Goal: Find specific page/section: Find specific page/section

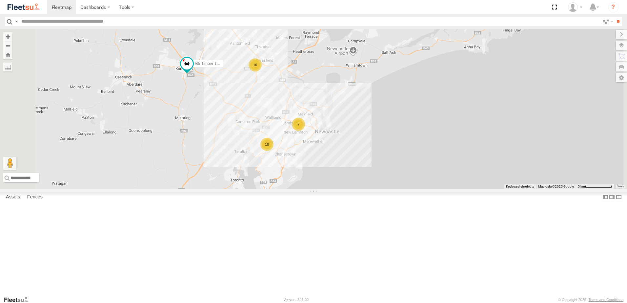
drag, startPoint x: 348, startPoint y: 127, endPoint x: 338, endPoint y: 144, distance: 19.9
click at [341, 151] on div "B5 Timber Truck 10 7 10" at bounding box center [313, 109] width 627 height 160
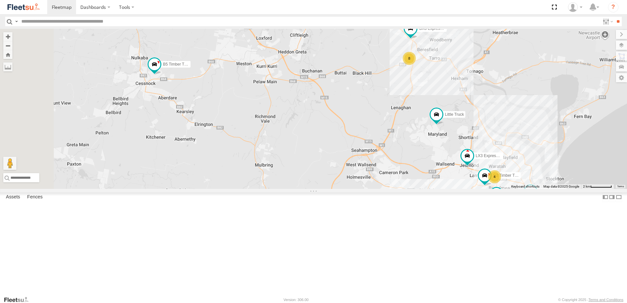
drag, startPoint x: 241, startPoint y: 153, endPoint x: 244, endPoint y: 157, distance: 5.8
click at [244, 157] on div "B5 Timber Truck CX2 Express Ute C4 Timber Truck LX3 Express Ute LX1 Express Ute…" at bounding box center [313, 109] width 627 height 160
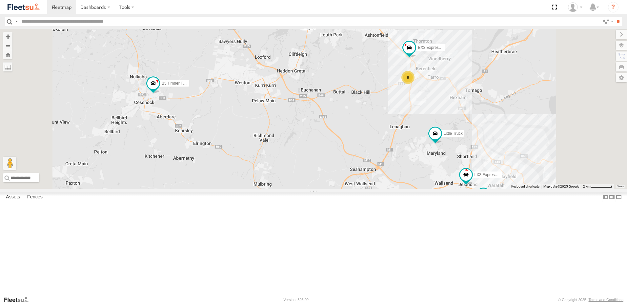
drag, startPoint x: 575, startPoint y: 131, endPoint x: 473, endPoint y: 214, distance: 131.0
click at [473, 189] on div "B5 Timber Truck CX2 Express Ute C4 Timber Truck LX3 Express Ute LX1 Express Ute…" at bounding box center [313, 109] width 627 height 160
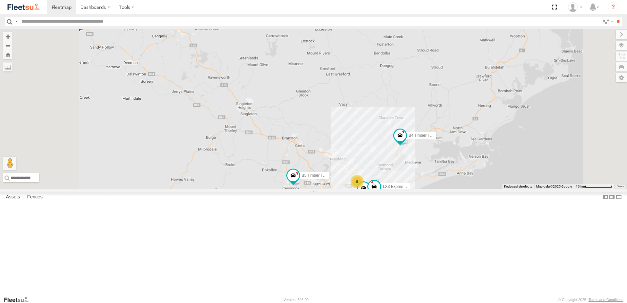
drag, startPoint x: 402, startPoint y: 179, endPoint x: 382, endPoint y: 127, distance: 55.9
click at [382, 127] on div "B5 Timber Truck LX3 Express Ute Little Truck B4 Timber Truck 9 7 7" at bounding box center [313, 109] width 627 height 160
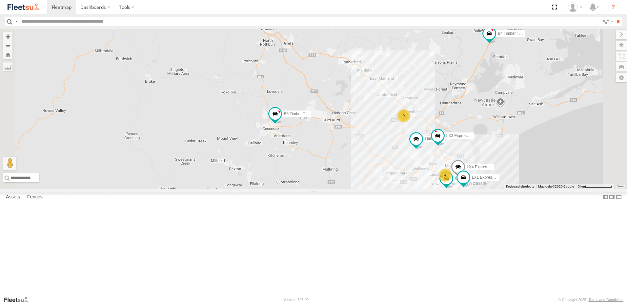
drag, startPoint x: 327, startPoint y: 199, endPoint x: 353, endPoint y: 203, distance: 26.3
click at [353, 189] on div "B5 Timber Truck LX3 Express Ute Little Truck B4 Timber Truck CX3 Express Ute 9 …" at bounding box center [313, 109] width 627 height 160
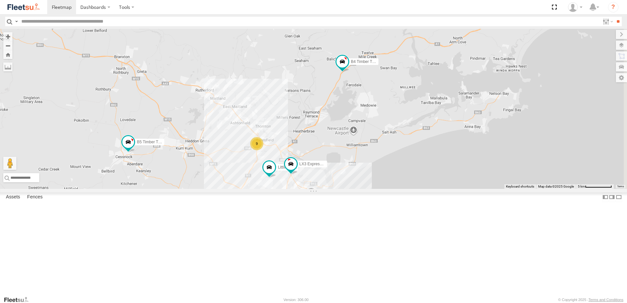
drag, startPoint x: 527, startPoint y: 107, endPoint x: 385, endPoint y: 146, distance: 147.3
click at [384, 137] on div "B5 Timber Truck LX3 Express Ute Little Truck B4 Timber Truck CX3 Express Ute 9 …" at bounding box center [313, 109] width 627 height 160
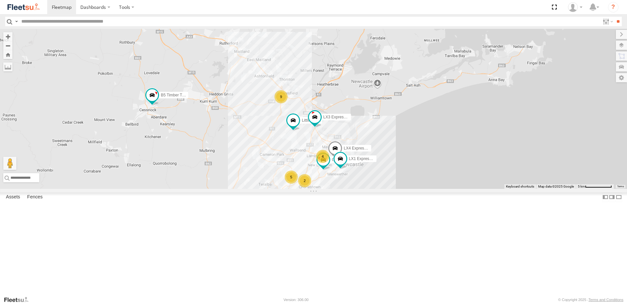
drag, startPoint x: 383, startPoint y: 120, endPoint x: 379, endPoint y: 123, distance: 5.3
click at [386, 116] on div "B5 Timber Truck LX3 Express Ute Little Truck B4 Timber Truck CX3 Express Ute 9 …" at bounding box center [313, 109] width 627 height 160
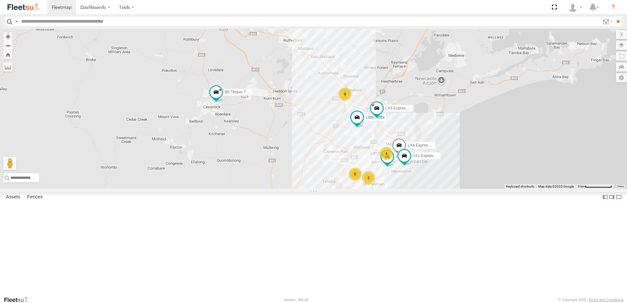
drag, startPoint x: 296, startPoint y: 168, endPoint x: 357, endPoint y: 171, distance: 61.4
click at [357, 171] on div "B5 Timber Truck LX3 Express Ute Little Truck B4 Timber Truck CX3 Express Ute 9 …" at bounding box center [313, 109] width 627 height 160
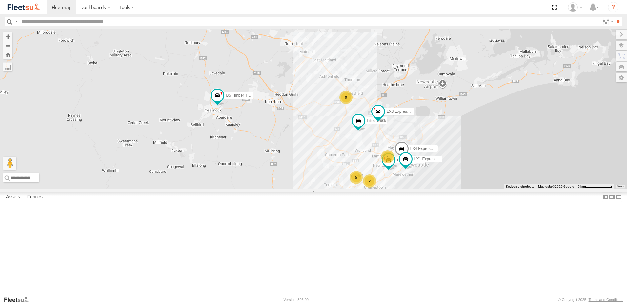
drag, startPoint x: 380, startPoint y: 136, endPoint x: 352, endPoint y: 160, distance: 37.4
click at [355, 162] on div "B5 Timber Truck LX3 Express Ute Little Truck B4 Timber Truck CX3 Express Ute 9 …" at bounding box center [313, 109] width 627 height 160
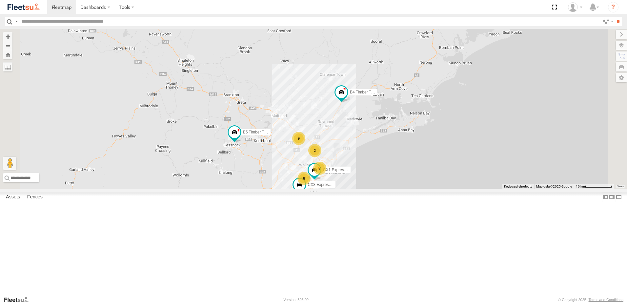
drag, startPoint x: 399, startPoint y: 159, endPoint x: 415, endPoint y: 176, distance: 23.2
click at [415, 176] on div "B5 Timber Truck B4 Timber Truck CX3 Express Ute 9 7 6 2 CX1 Express Ute" at bounding box center [313, 109] width 627 height 160
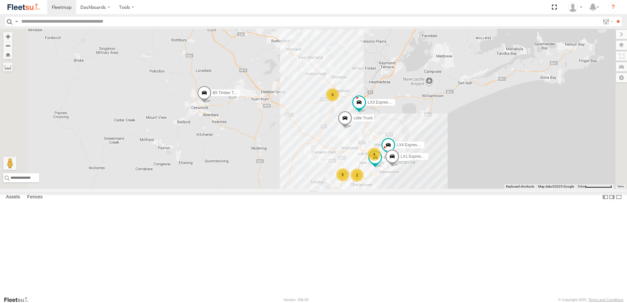
drag, startPoint x: 417, startPoint y: 107, endPoint x: 359, endPoint y: 128, distance: 61.8
click at [359, 128] on div "B4 Timber Truck CX3 Express Ute B5 Timber Truck 9 4 5 LX4 Express Ute 2 C4 Timb…" at bounding box center [313, 109] width 627 height 160
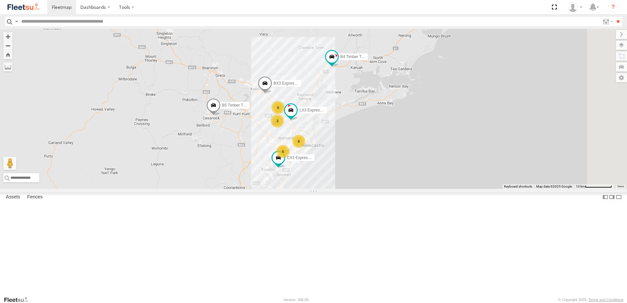
drag, startPoint x: 426, startPoint y: 140, endPoint x: 400, endPoint y: 167, distance: 37.6
click at [401, 167] on div "B4 Timber Truck B5 Timber Truck BX3 Express Ute 3 8 6 6 CX3 Express Ute LX3 Exp…" at bounding box center [313, 109] width 627 height 160
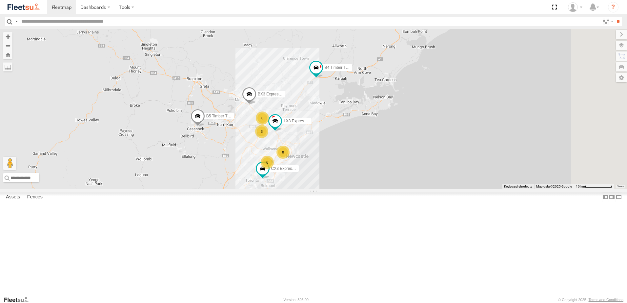
click at [296, 189] on div "B4 Timber Truck B5 Timber Truck BX3 Express Ute 3 8 6 6 CX3 Express Ute LX3 Exp…" at bounding box center [313, 109] width 627 height 160
